Goal: Transaction & Acquisition: Purchase product/service

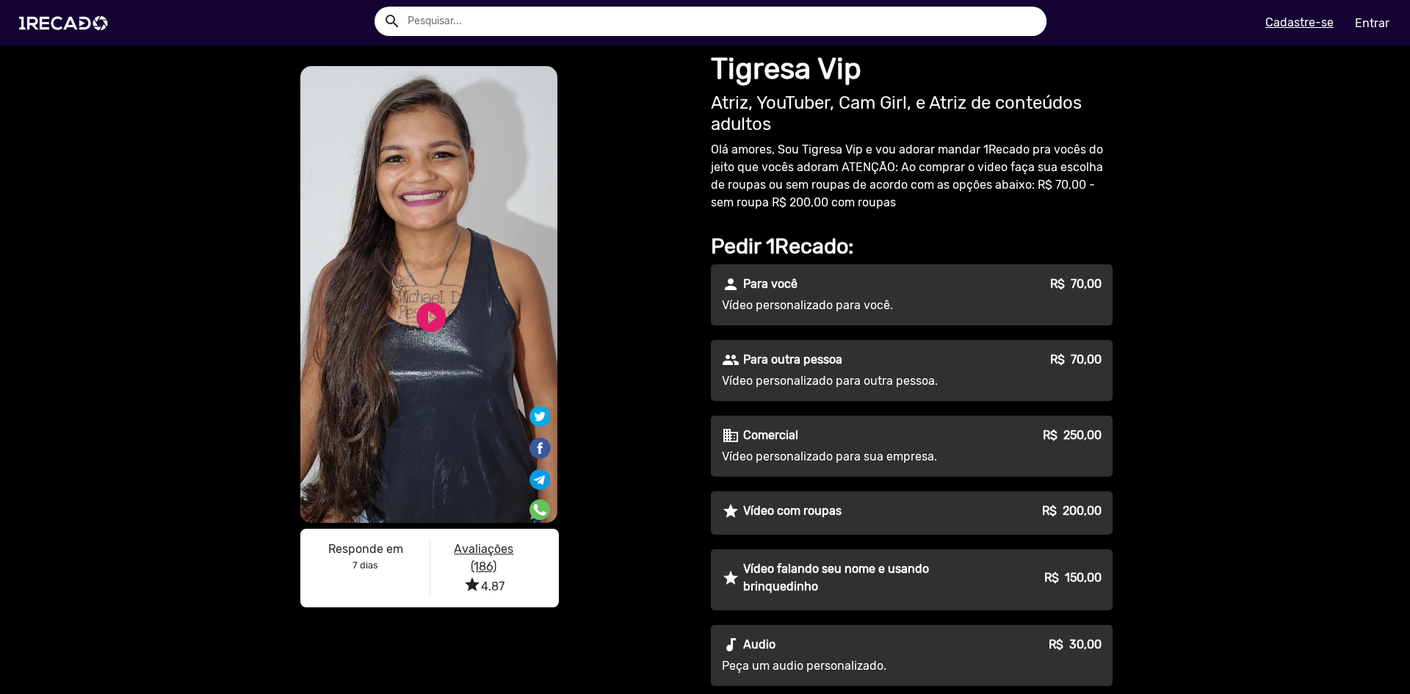
drag, startPoint x: 1036, startPoint y: 299, endPoint x: 1100, endPoint y: 302, distance: 64.0
click at [1100, 302] on div "person Para você R$ 70,00 Vídeo personalizado para você." at bounding box center [912, 294] width 402 height 61
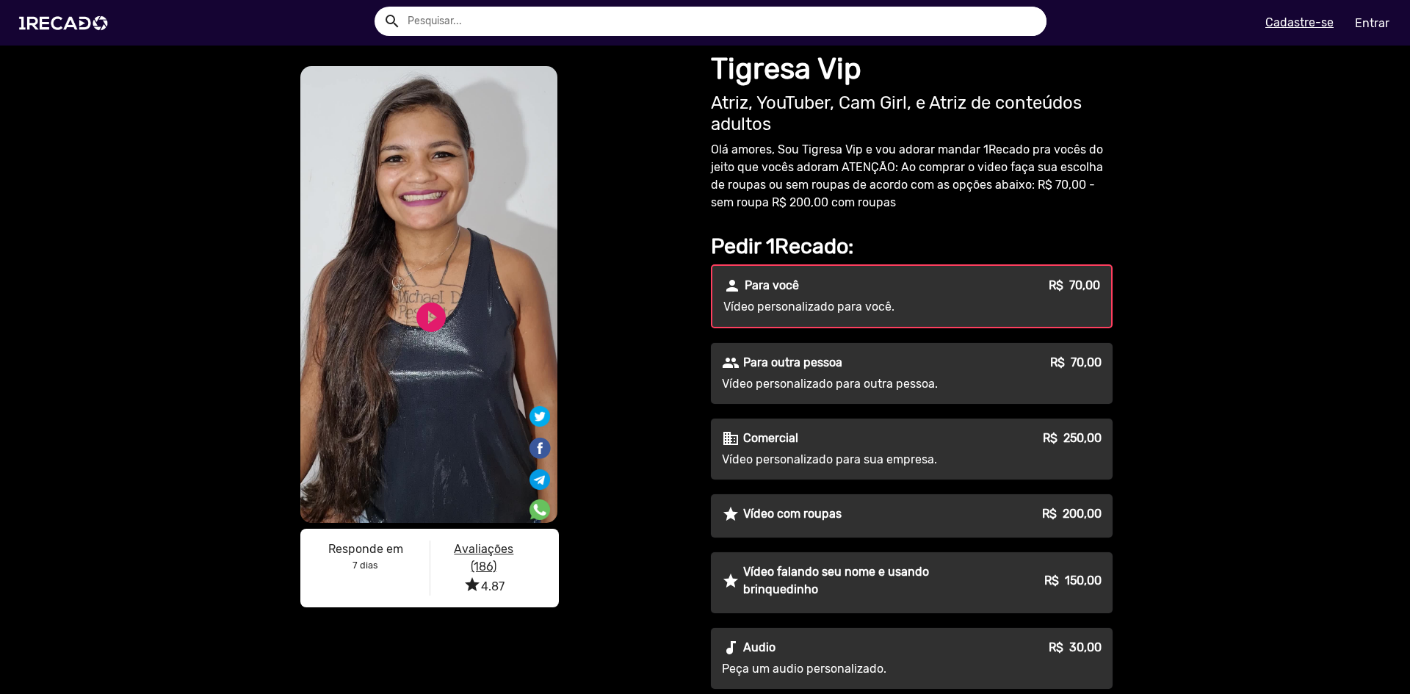
click at [1078, 380] on div "Vídeo personalizado para outra pessoa." at bounding box center [912, 384] width 380 height 18
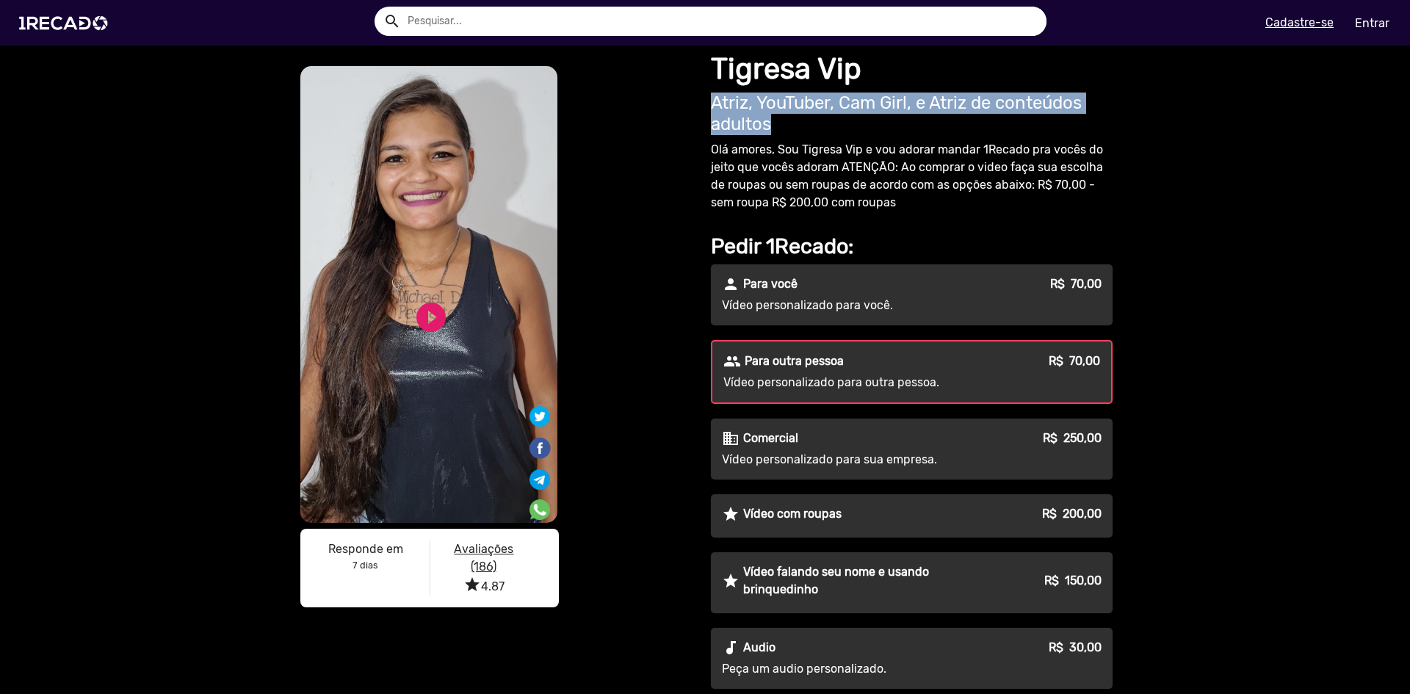
drag, startPoint x: 705, startPoint y: 98, endPoint x: 1093, endPoint y: 121, distance: 388.5
click at [1093, 121] on h2 "Atriz, YouTuber, Cam Girl, e Atriz de conteúdos adultos" at bounding box center [912, 114] width 402 height 43
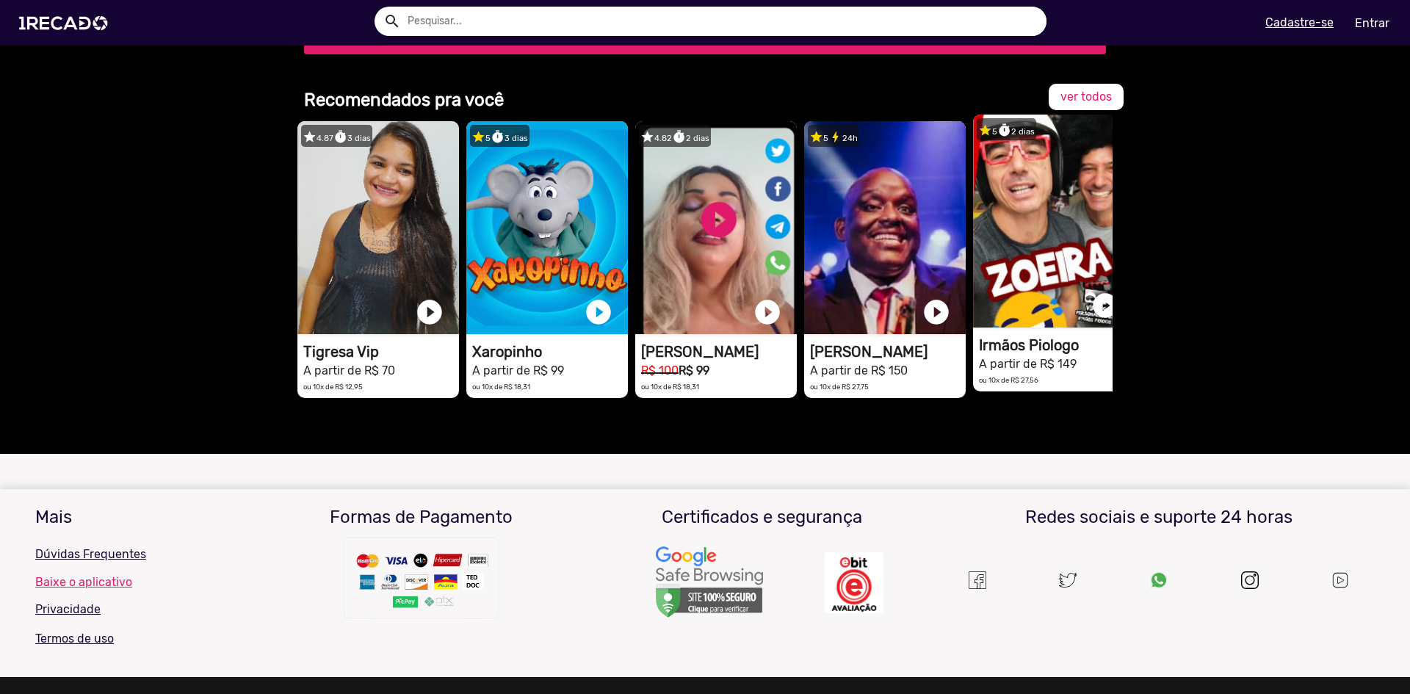
scroll to position [1542, 0]
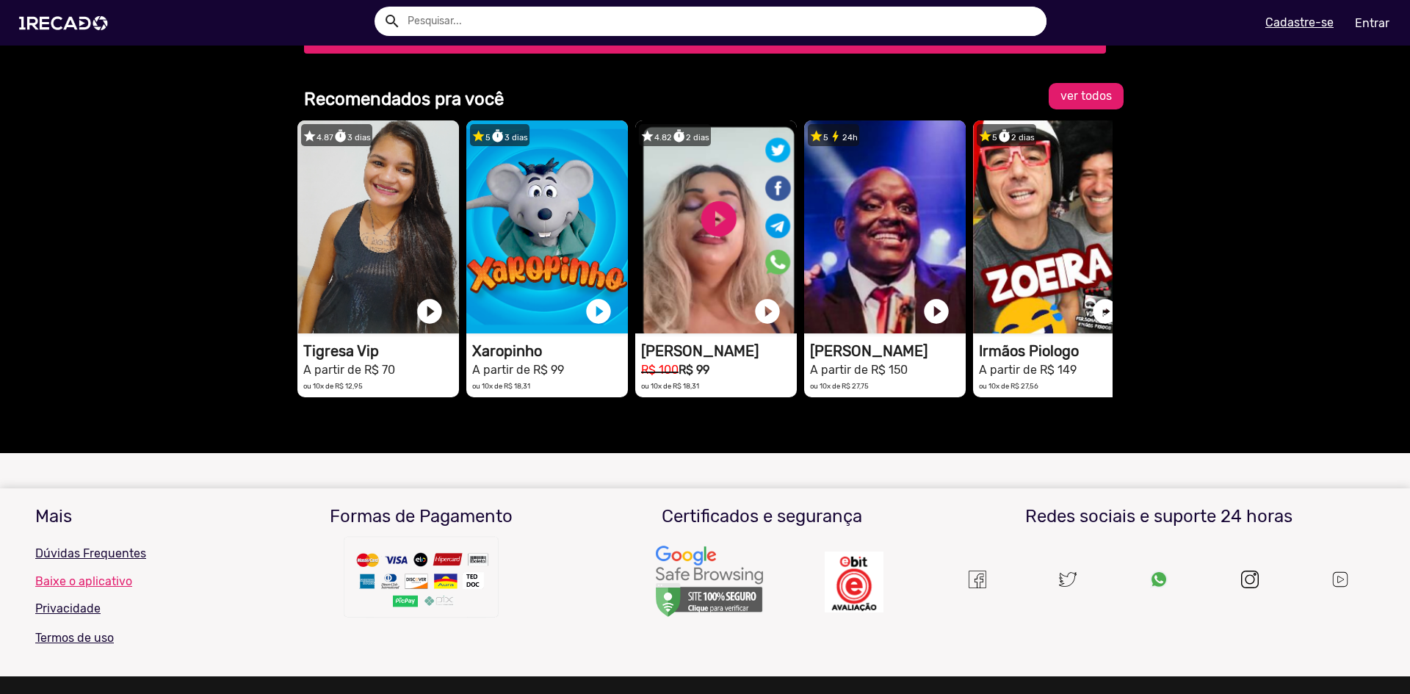
click at [1084, 106] on link "ver todos" at bounding box center [1086, 96] width 75 height 26
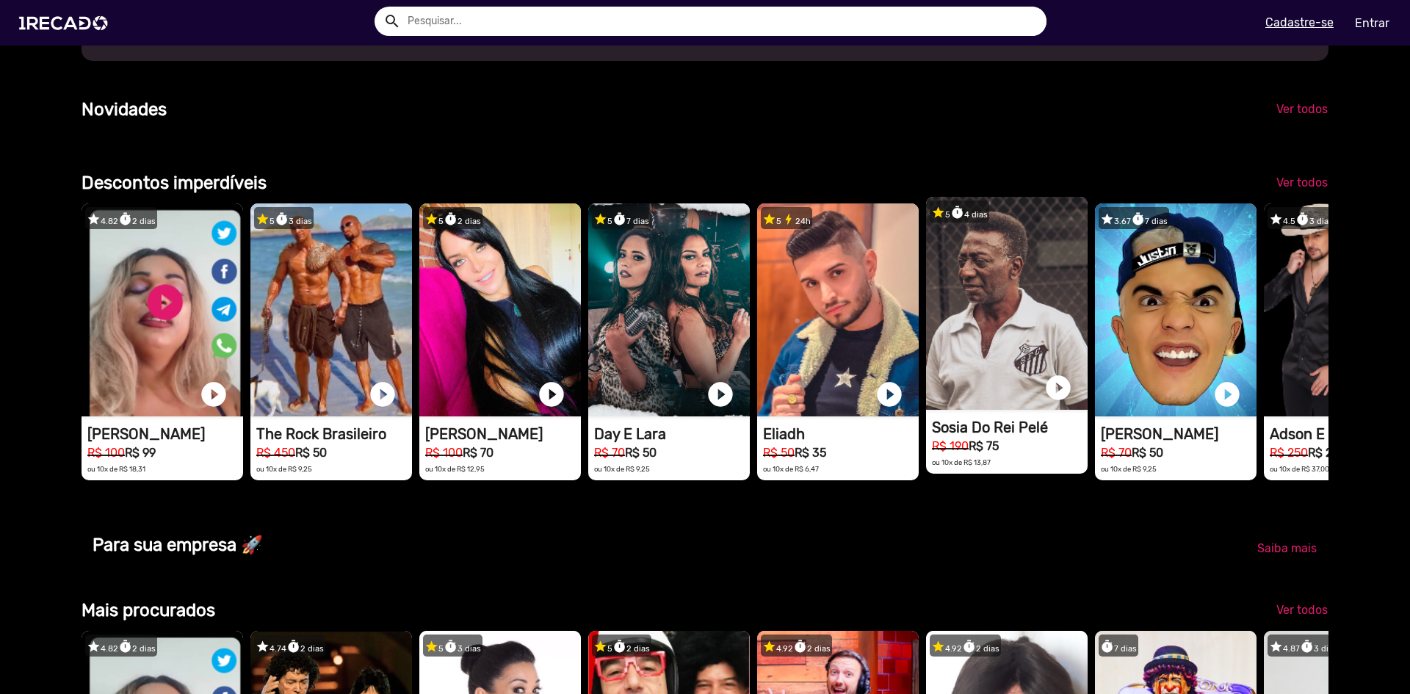
scroll to position [0, 4198]
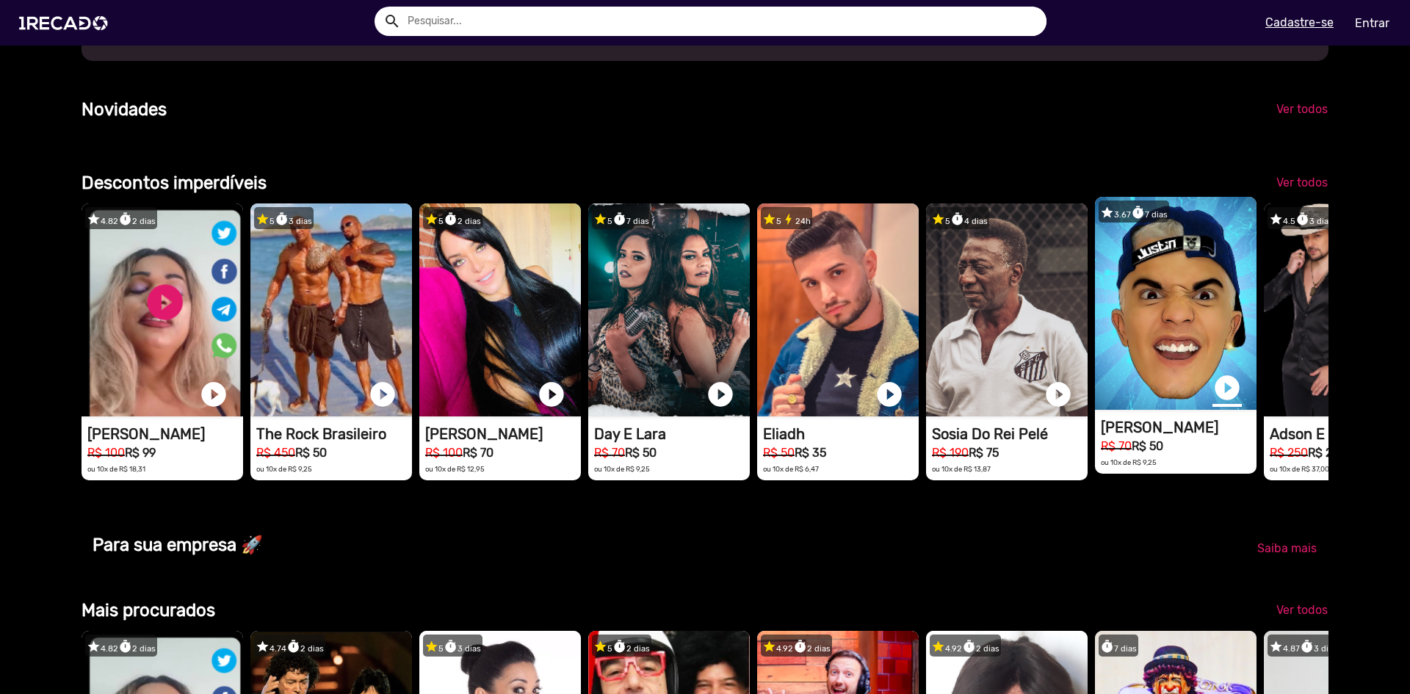
click at [1227, 402] on link "play_circle_filled" at bounding box center [1227, 387] width 29 height 29
click at [1228, 402] on link "pause_circle" at bounding box center [1227, 387] width 29 height 29
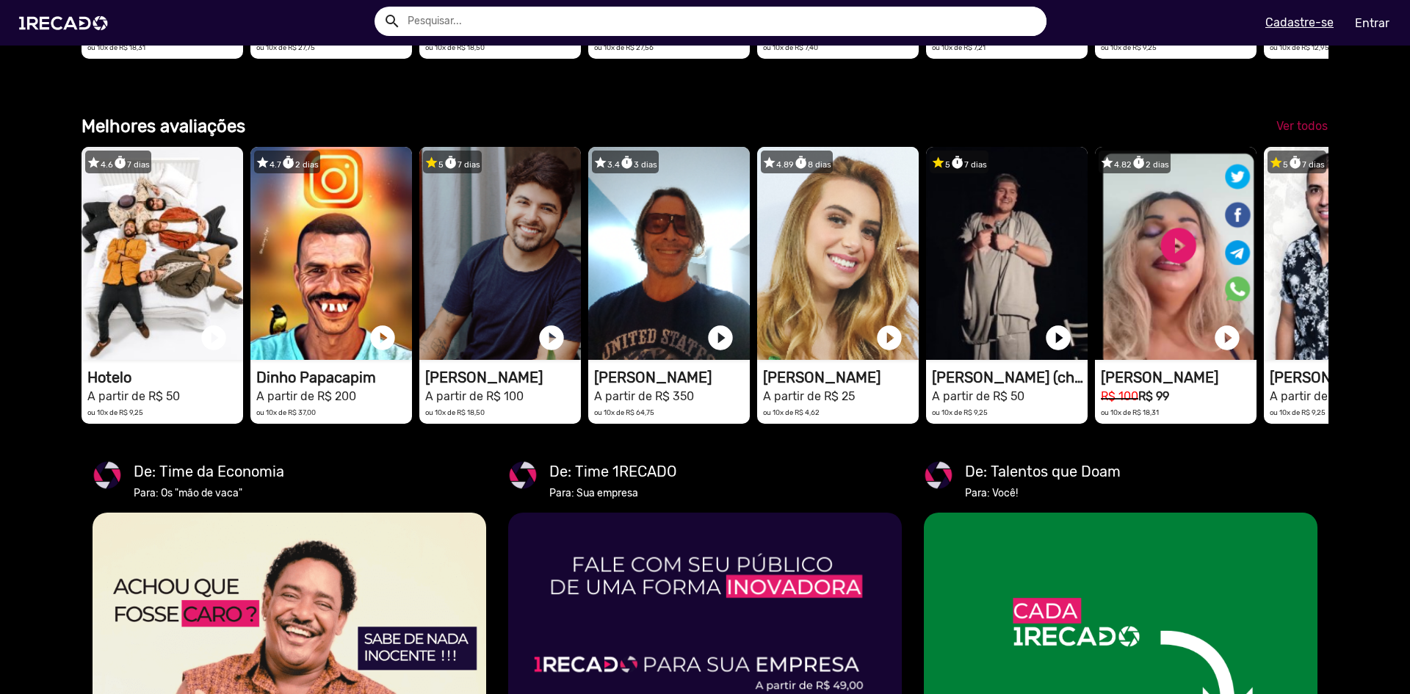
click at [1303, 133] on span "Ver todos" at bounding box center [1302, 126] width 51 height 14
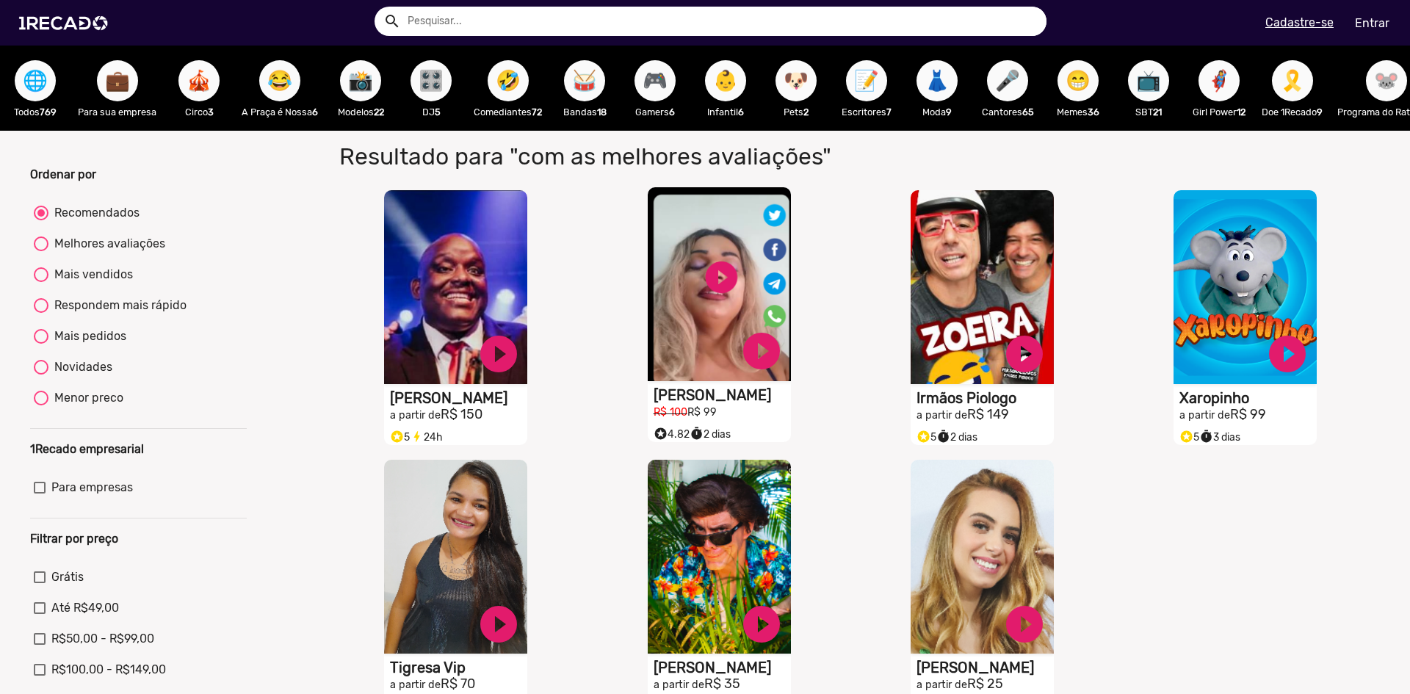
click at [694, 416] on small "R$ 99" at bounding box center [701, 412] width 29 height 12
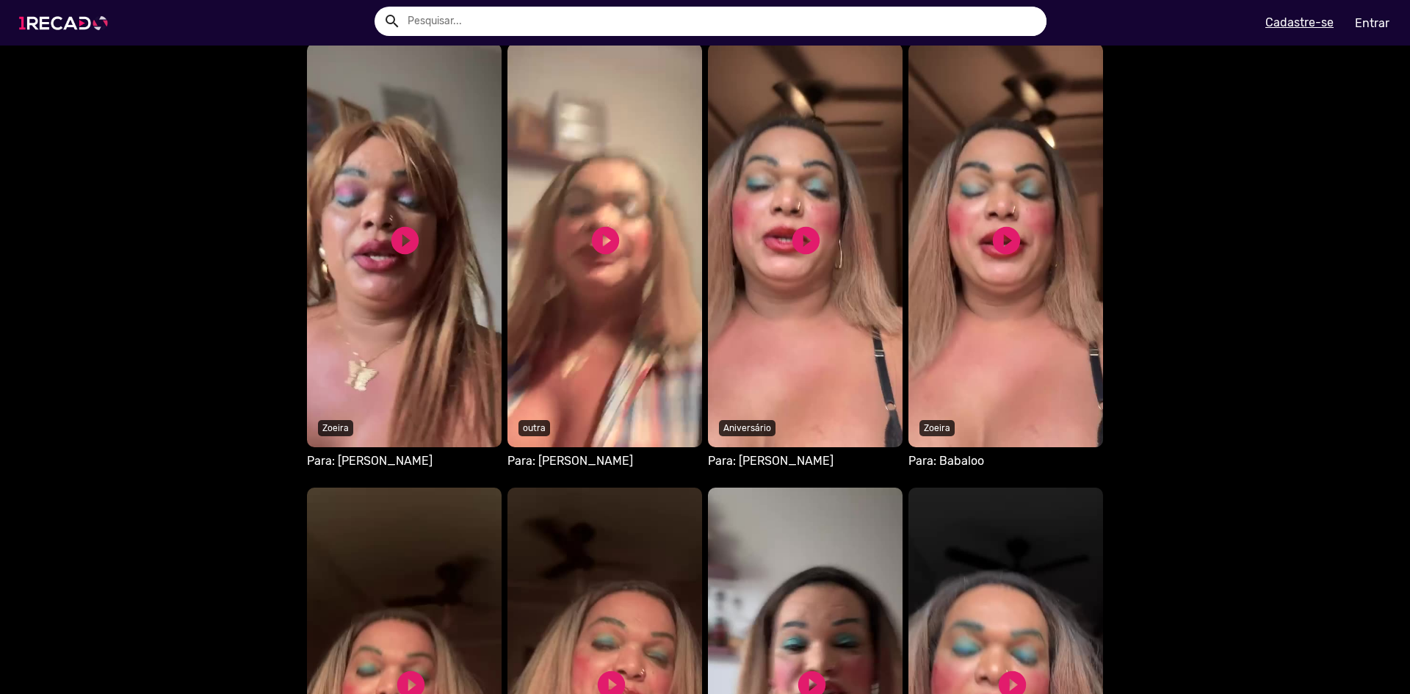
scroll to position [784, 0]
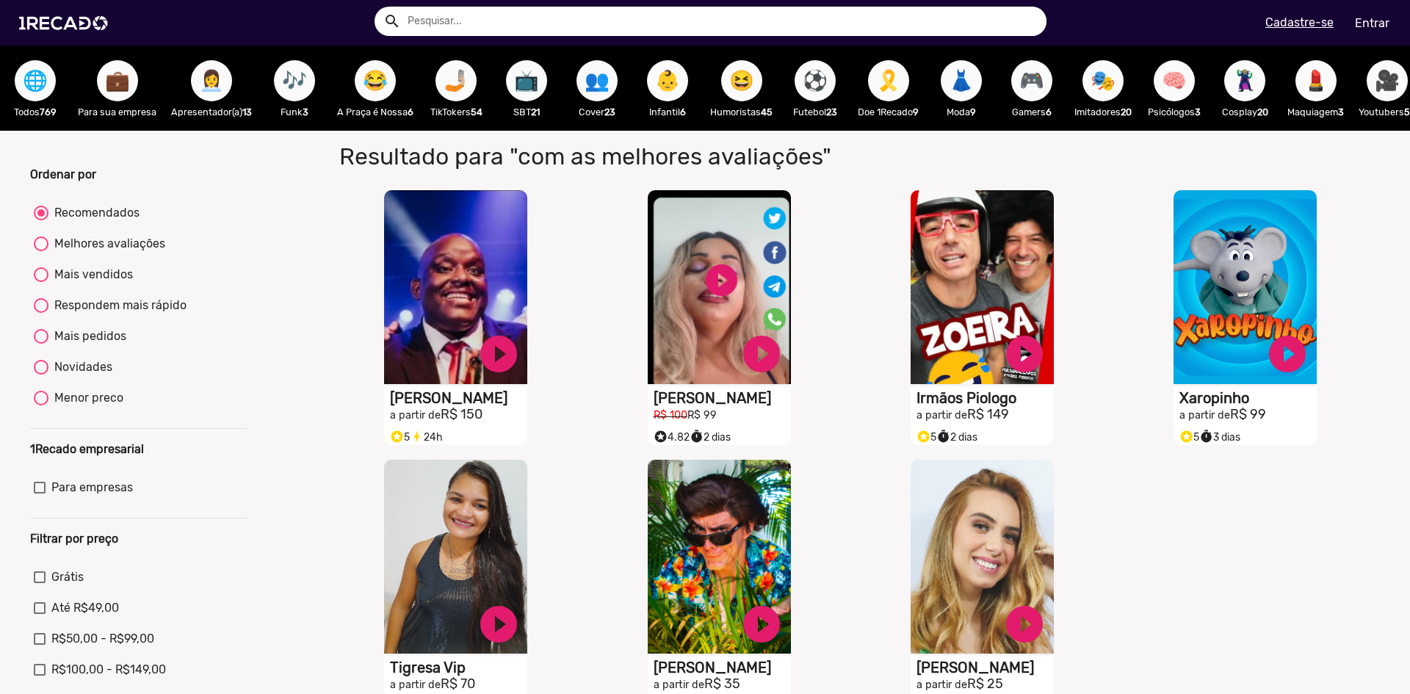
click at [108, 89] on span "💼" at bounding box center [117, 80] width 25 height 41
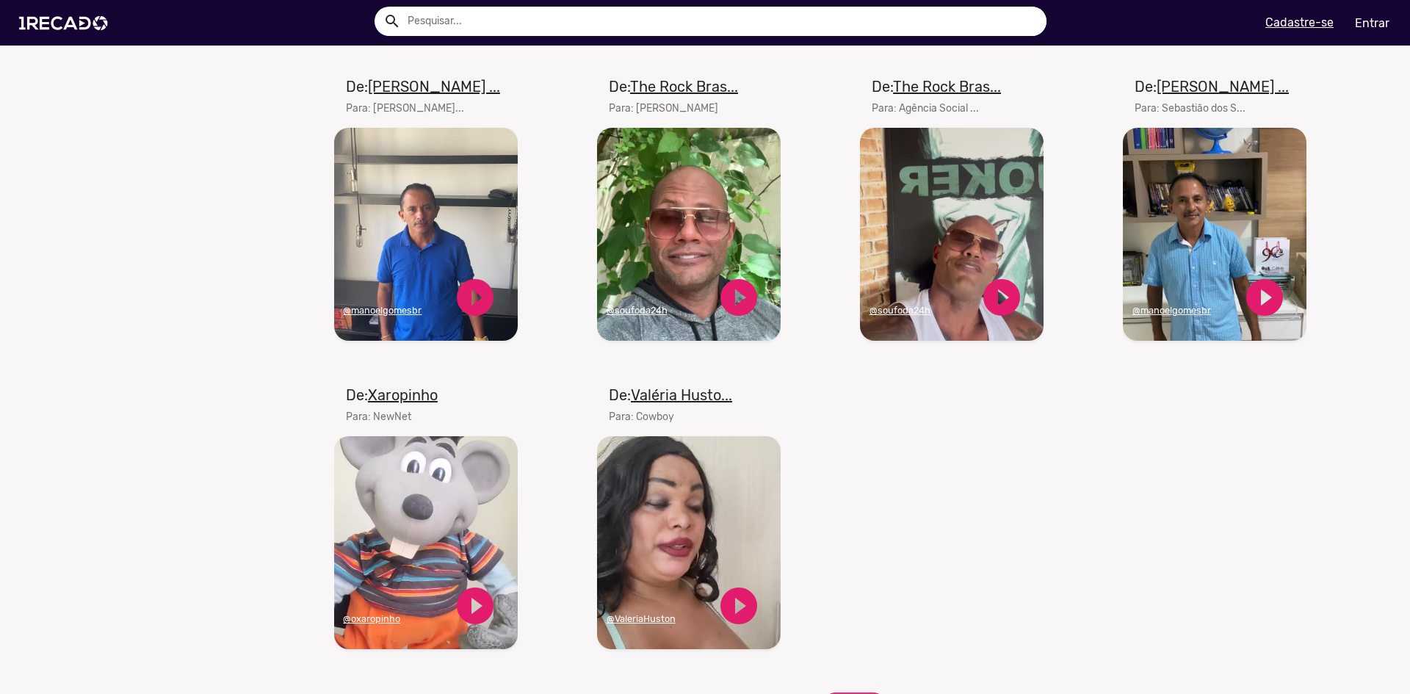
scroll to position [1175, 0]
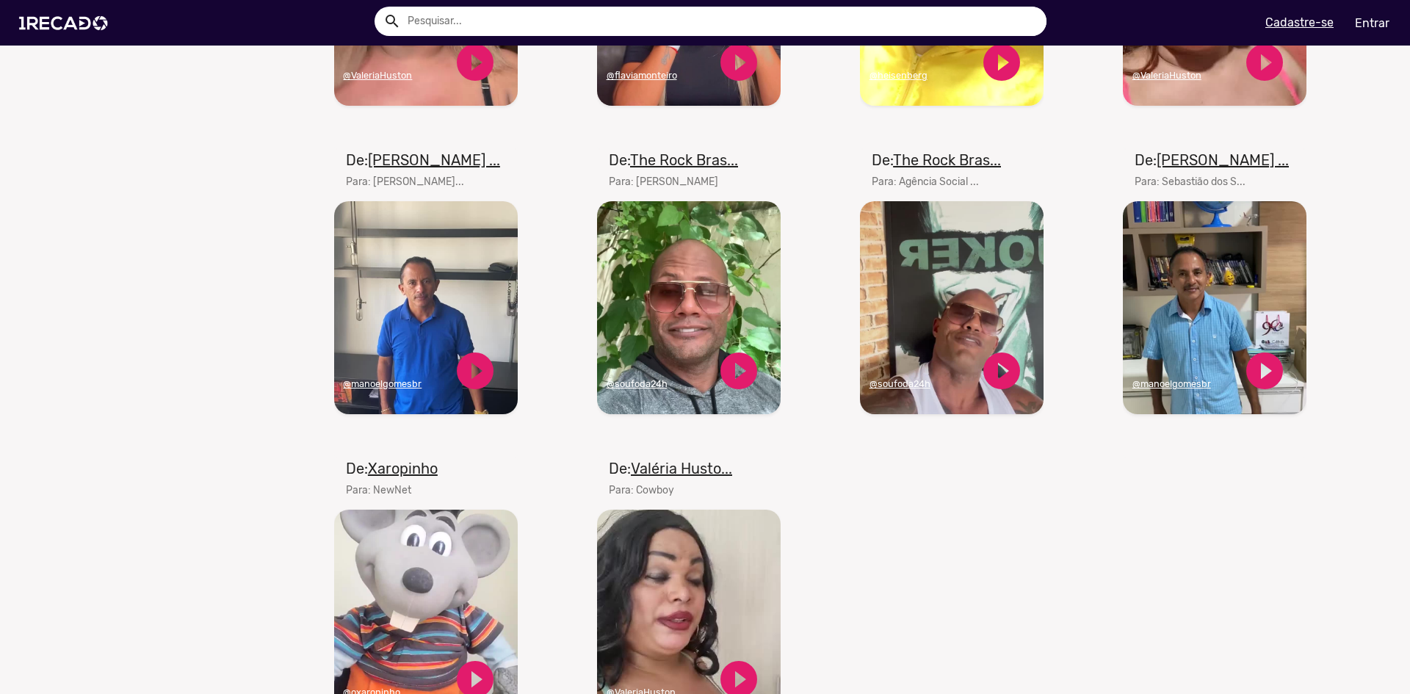
click at [426, 169] on u "[PERSON_NAME] ..." at bounding box center [434, 160] width 132 height 18
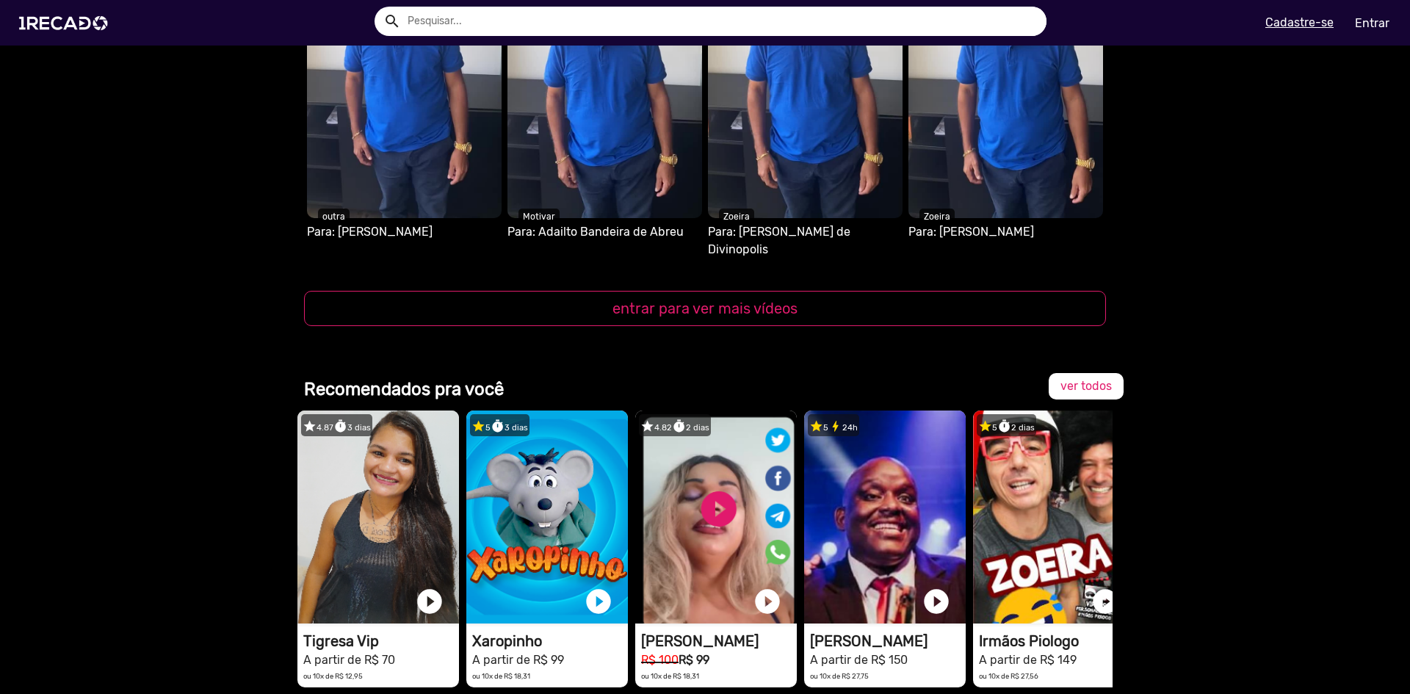
scroll to position [1836, 0]
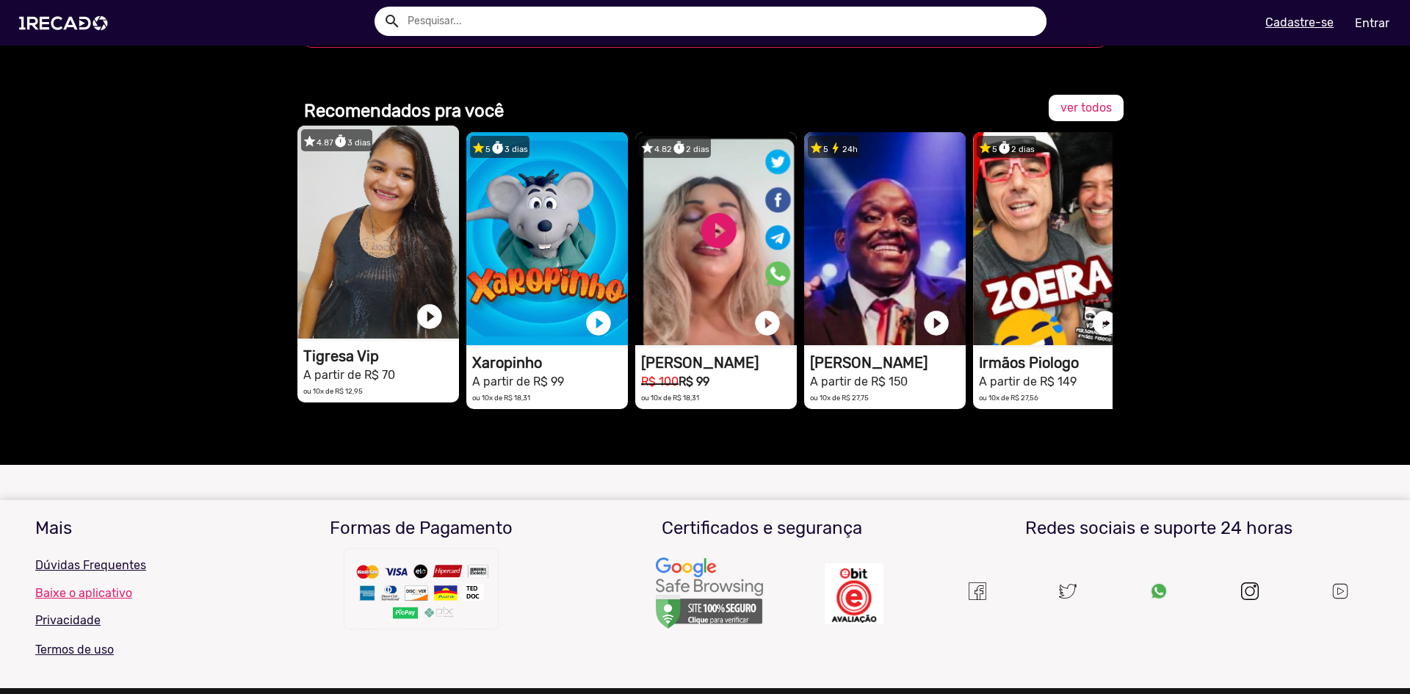
click at [374, 205] on video "1RECADO vídeos dedicados para fãs e empresas" at bounding box center [378, 232] width 162 height 213
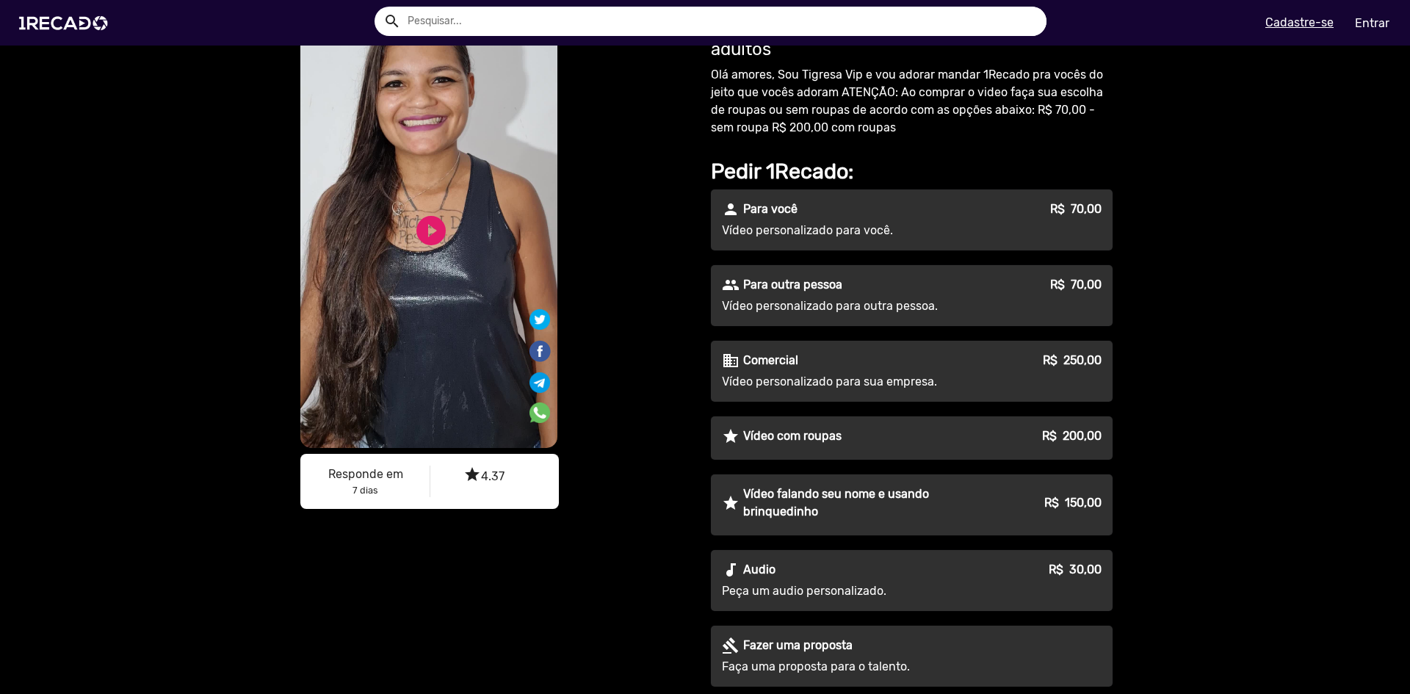
scroll to position [294, 0]
